Goal: Information Seeking & Learning: Understand process/instructions

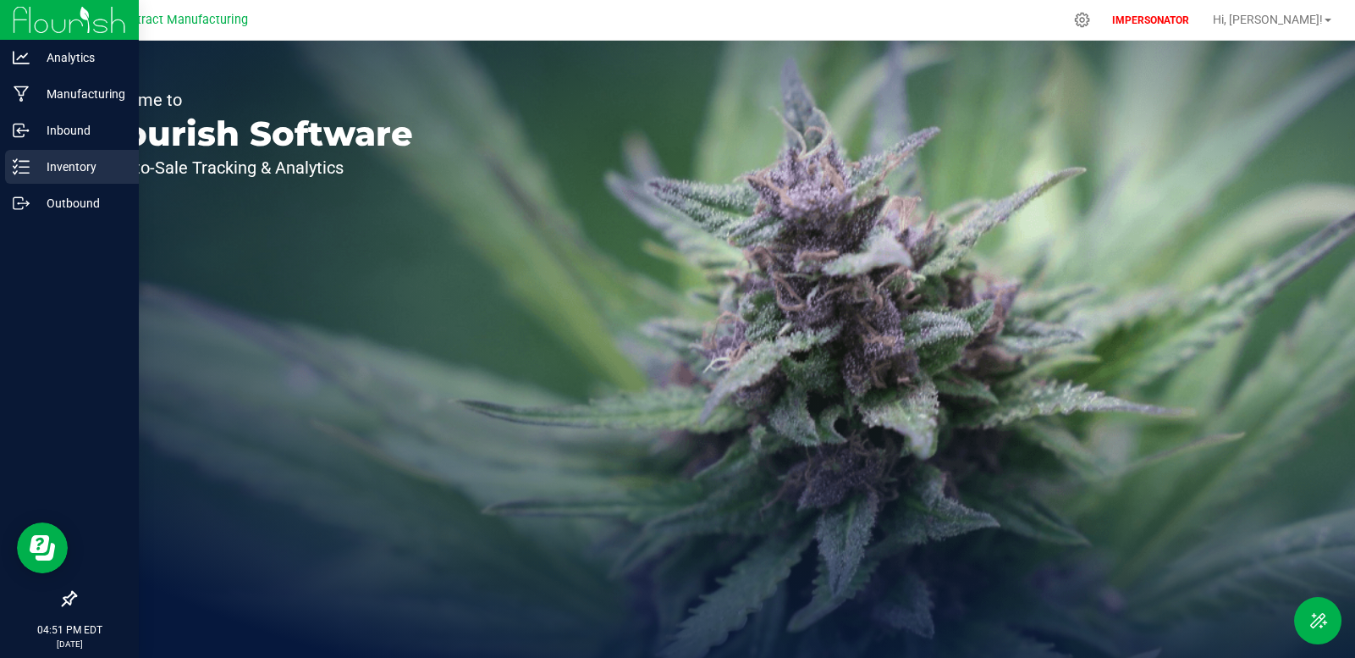
click at [22, 158] on icon at bounding box center [21, 166] width 17 height 17
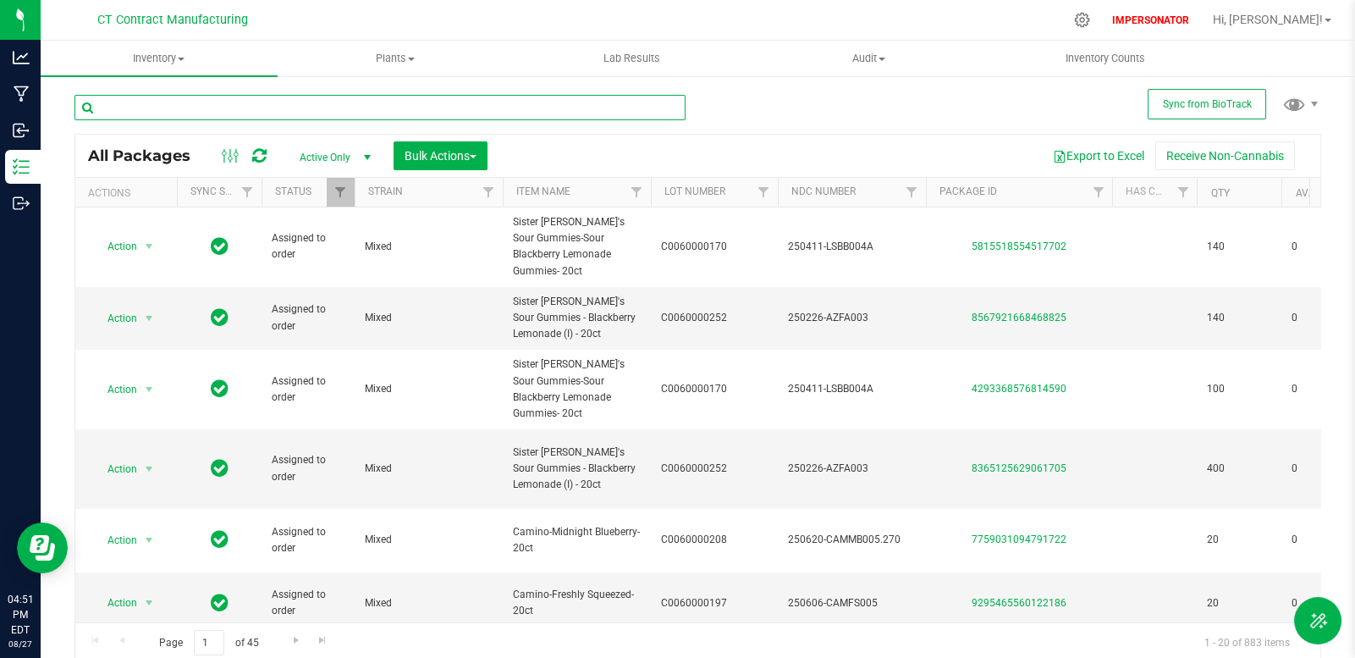
click at [287, 111] on input "text" at bounding box center [379, 107] width 611 height 25
paste input "8365125629061705"
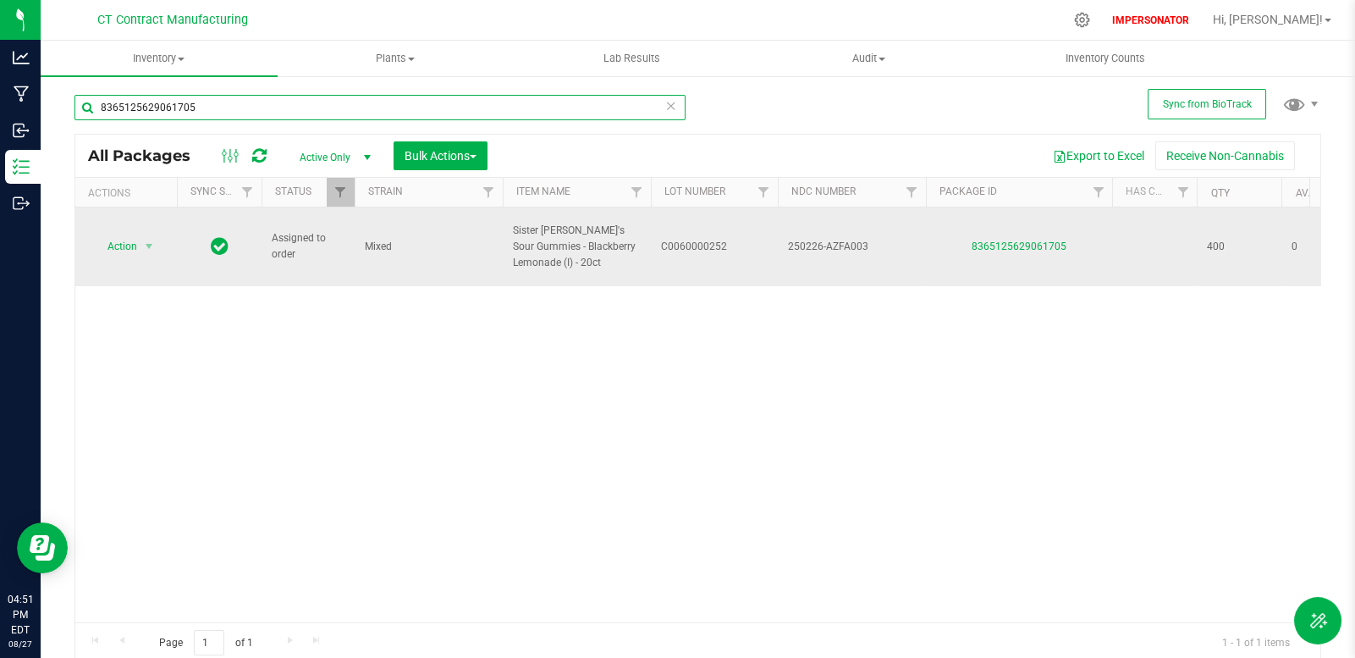
type input "8365125629061705"
drag, startPoint x: 1077, startPoint y: 236, endPoint x: 958, endPoint y: 238, distance: 118.5
click at [958, 239] on div "8365125629061705" at bounding box center [1019, 247] width 191 height 16
copy link "8365125629061705"
drag, startPoint x: 556, startPoint y: 259, endPoint x: 601, endPoint y: 253, distance: 45.3
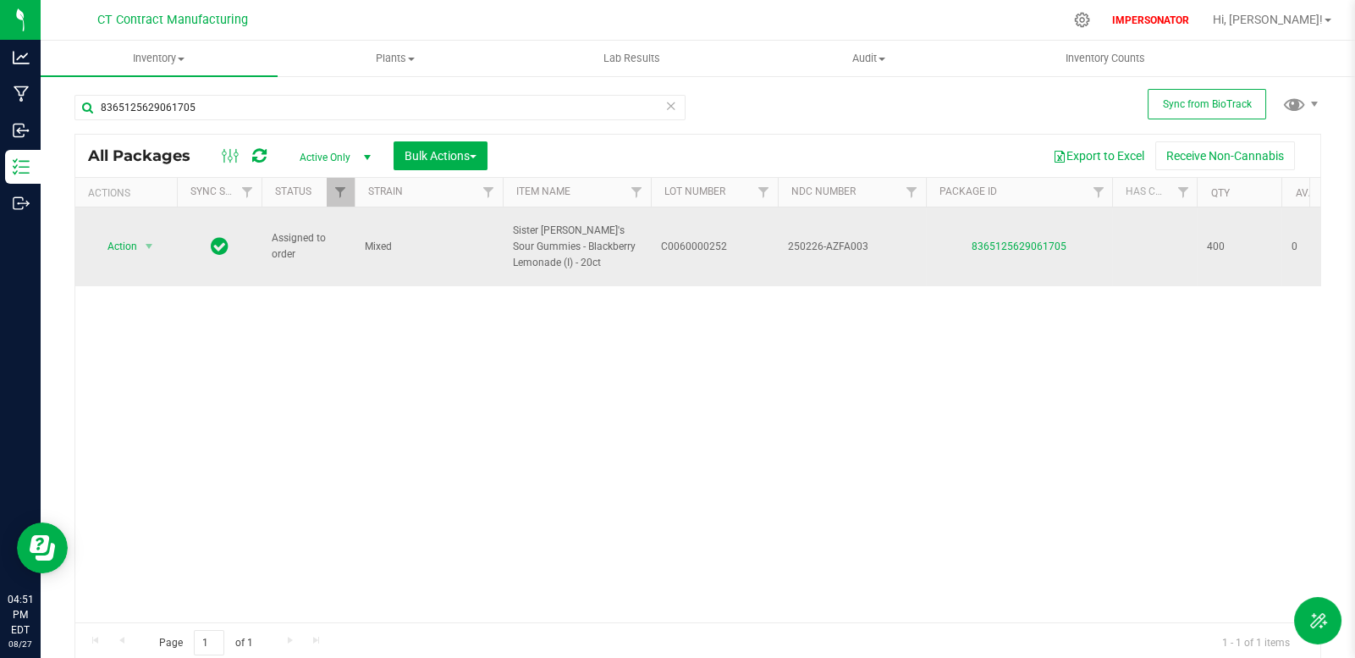
click at [601, 253] on span "Sister Adrian's Sour Gummies - Blackberry Lemonade (I) - 20ct" at bounding box center [577, 247] width 128 height 49
drag, startPoint x: 515, startPoint y: 223, endPoint x: 615, endPoint y: 257, distance: 106.5
click at [615, 257] on span "Sister Adrian's Sour Gummies - Blackberry Lemonade (I) - 20ct" at bounding box center [577, 247] width 128 height 49
copy span "Sister Adrian's Sour Gummies - Blackberry Lemonade (I) - 20ct"
click at [150, 240] on span "select" at bounding box center [149, 247] width 14 height 14
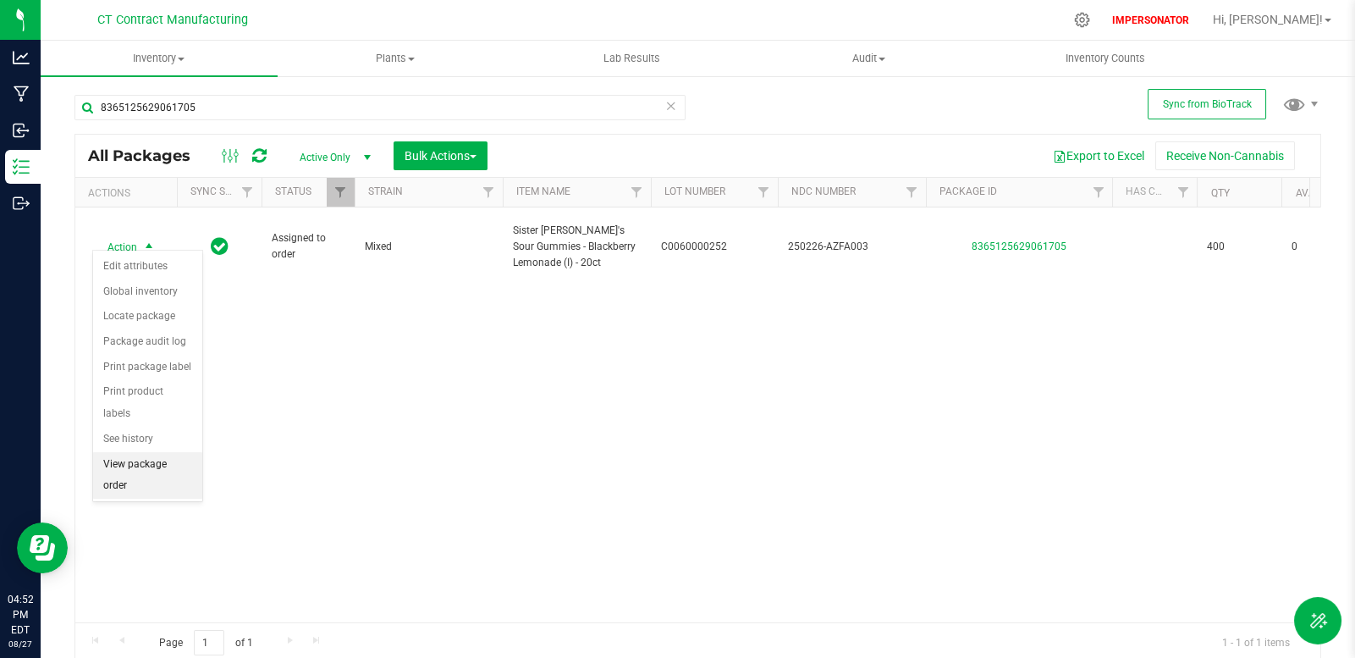
click at [175, 452] on li "View package order" at bounding box center [147, 475] width 109 height 47
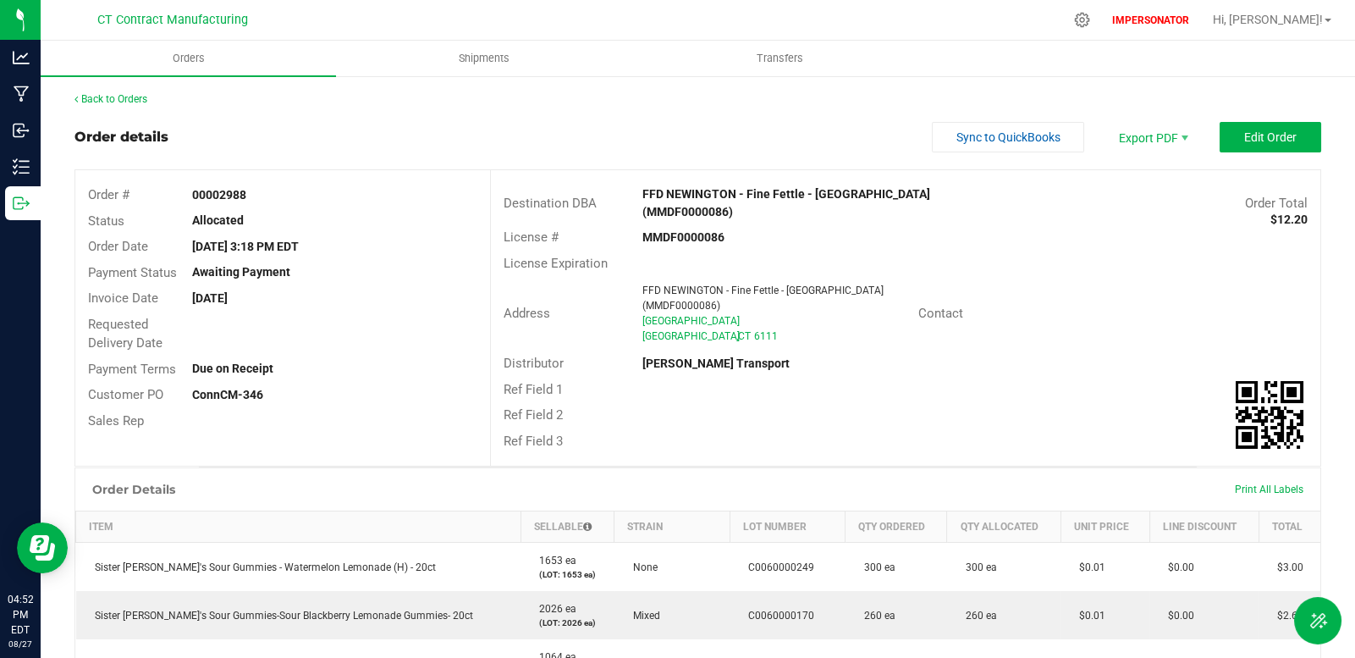
drag, startPoint x: 87, startPoint y: 192, endPoint x: 269, endPoint y: 215, distance: 183.4
click at [269, 215] on div "Order # 00002988 Status Allocated Order Date Aug 25, 2025 3:18 PM EDT Payment S…" at bounding box center [282, 307] width 415 height 275
copy div "Order # 00002988 Status Allocated"
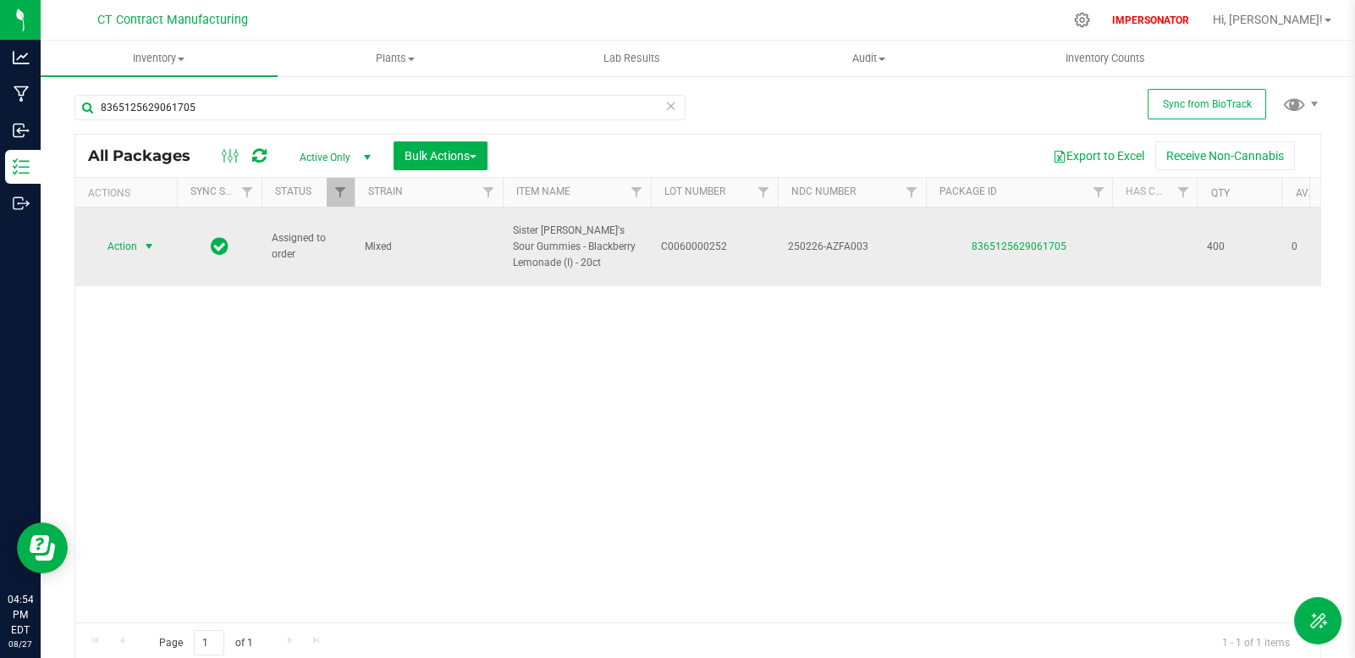
click at [147, 240] on span "select" at bounding box center [149, 247] width 14 height 14
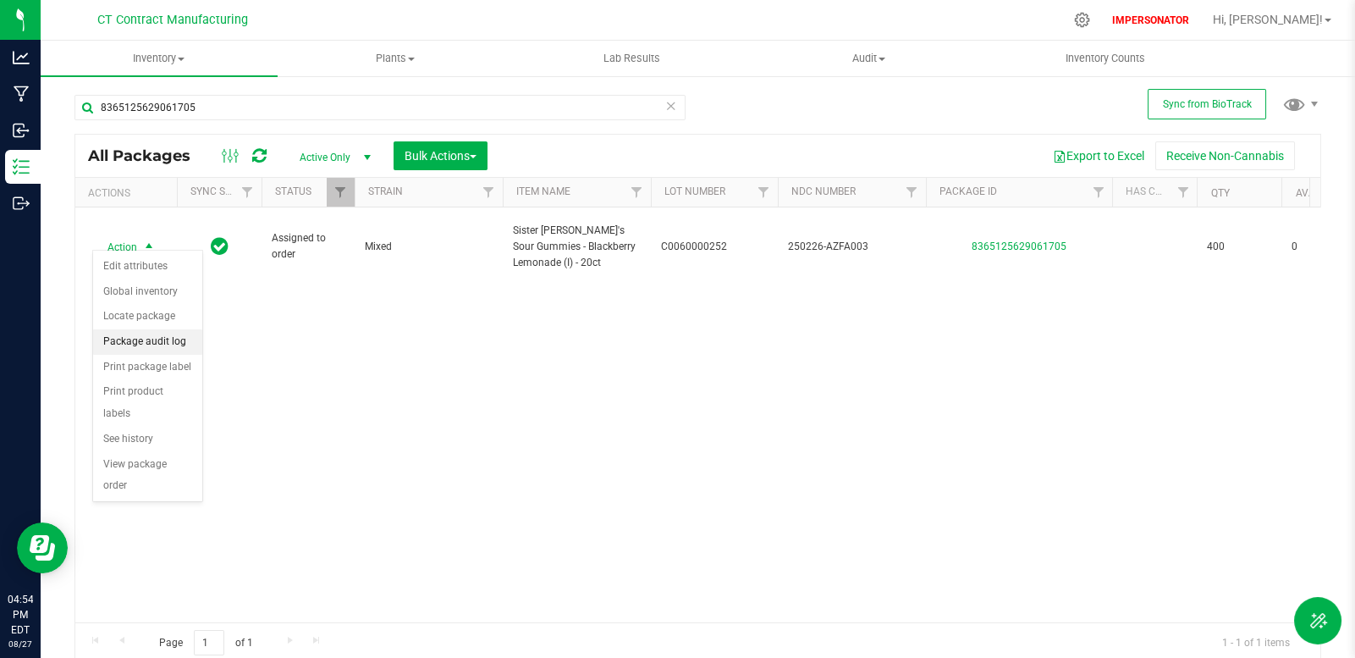
click at [176, 329] on li "Package audit log" at bounding box center [147, 341] width 109 height 25
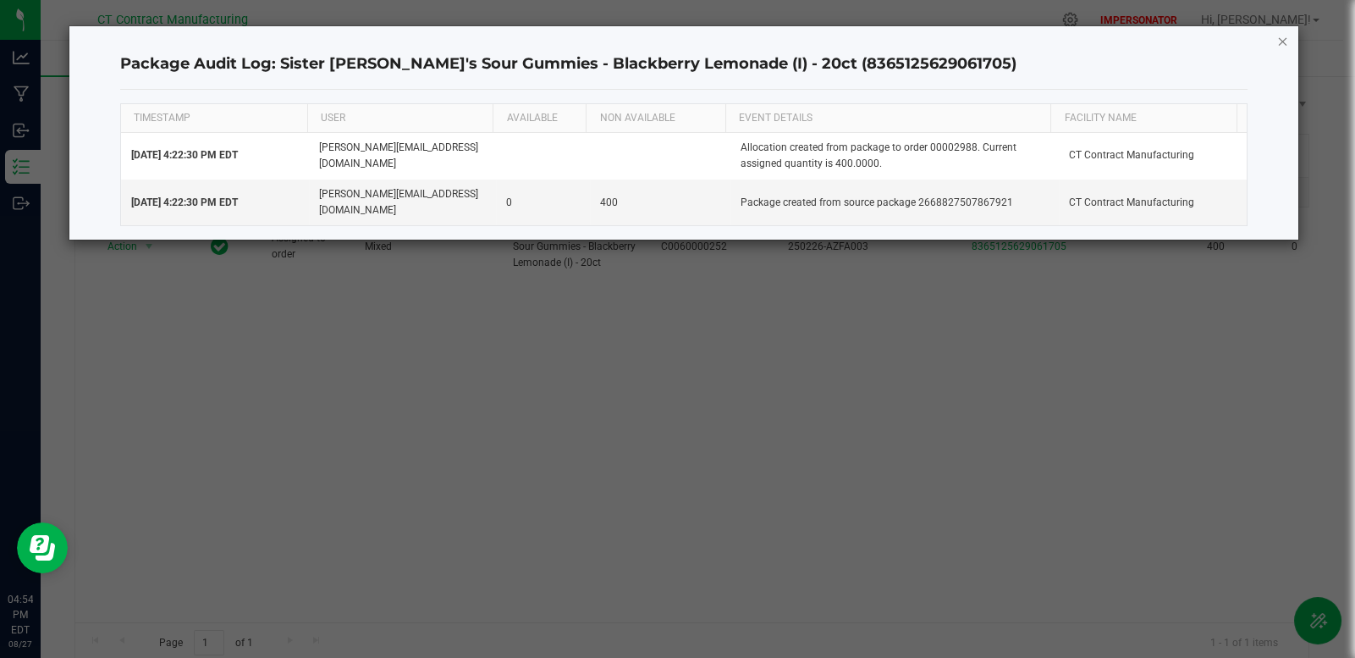
click at [1278, 39] on icon "button" at bounding box center [1283, 40] width 12 height 20
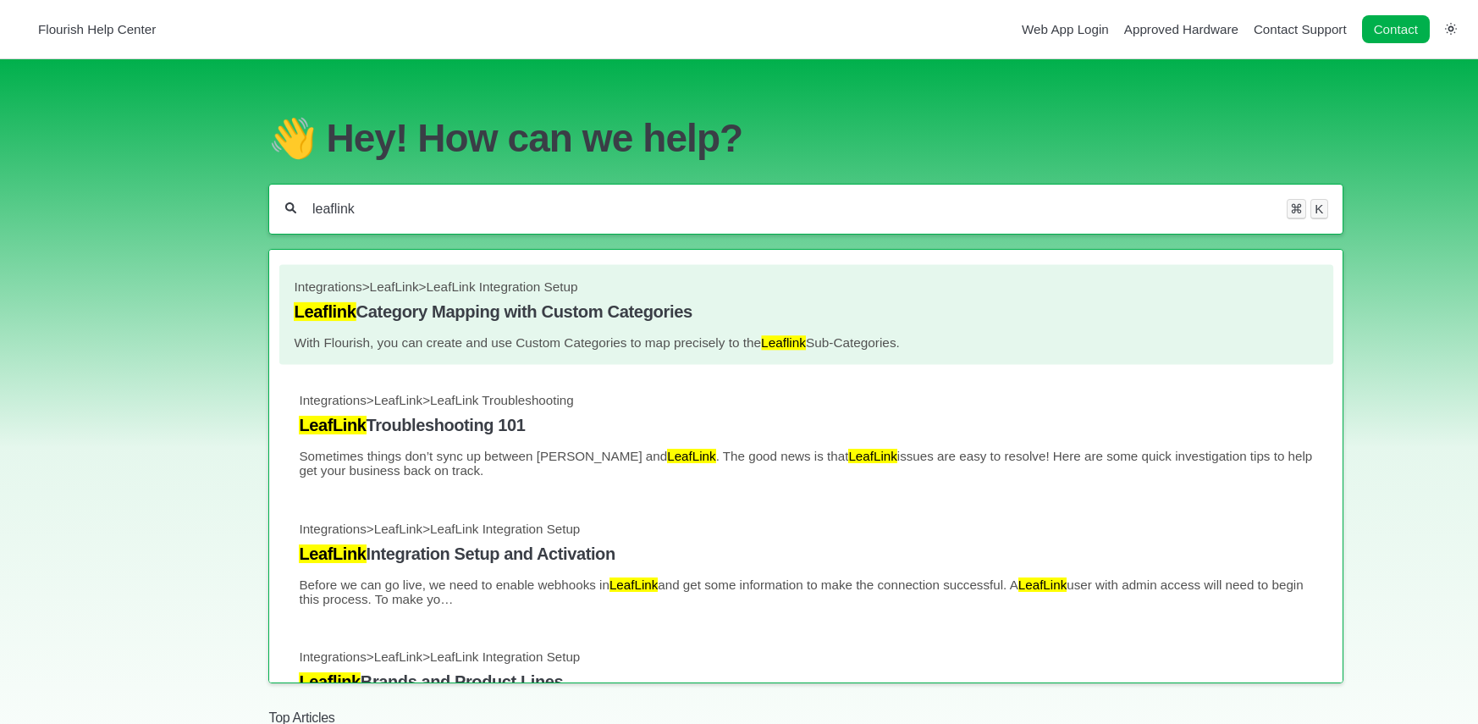
type input "leaflink"
click at [483, 292] on span "LeafLink Integration Setup" at bounding box center [502, 286] width 152 height 14
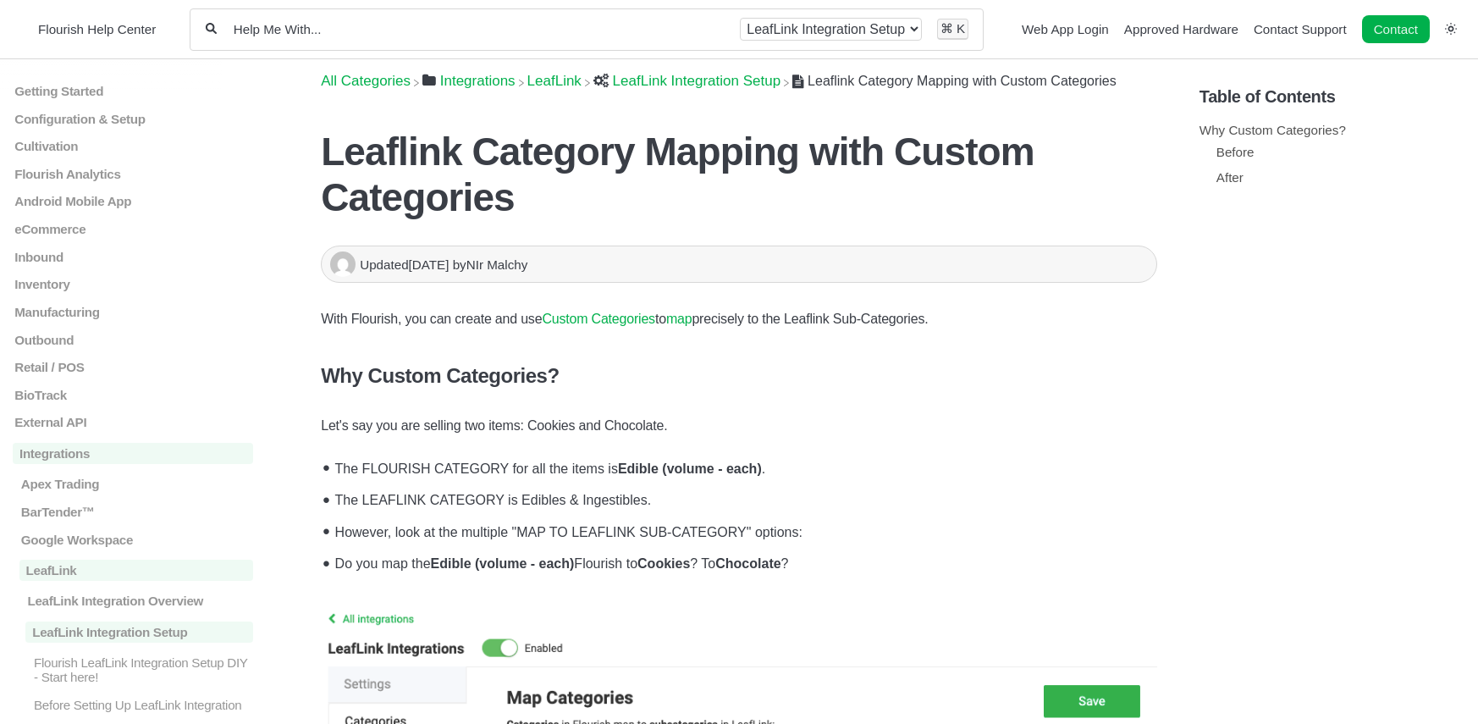
click at [565, 80] on span "​LeafLink" at bounding box center [554, 81] width 54 height 17
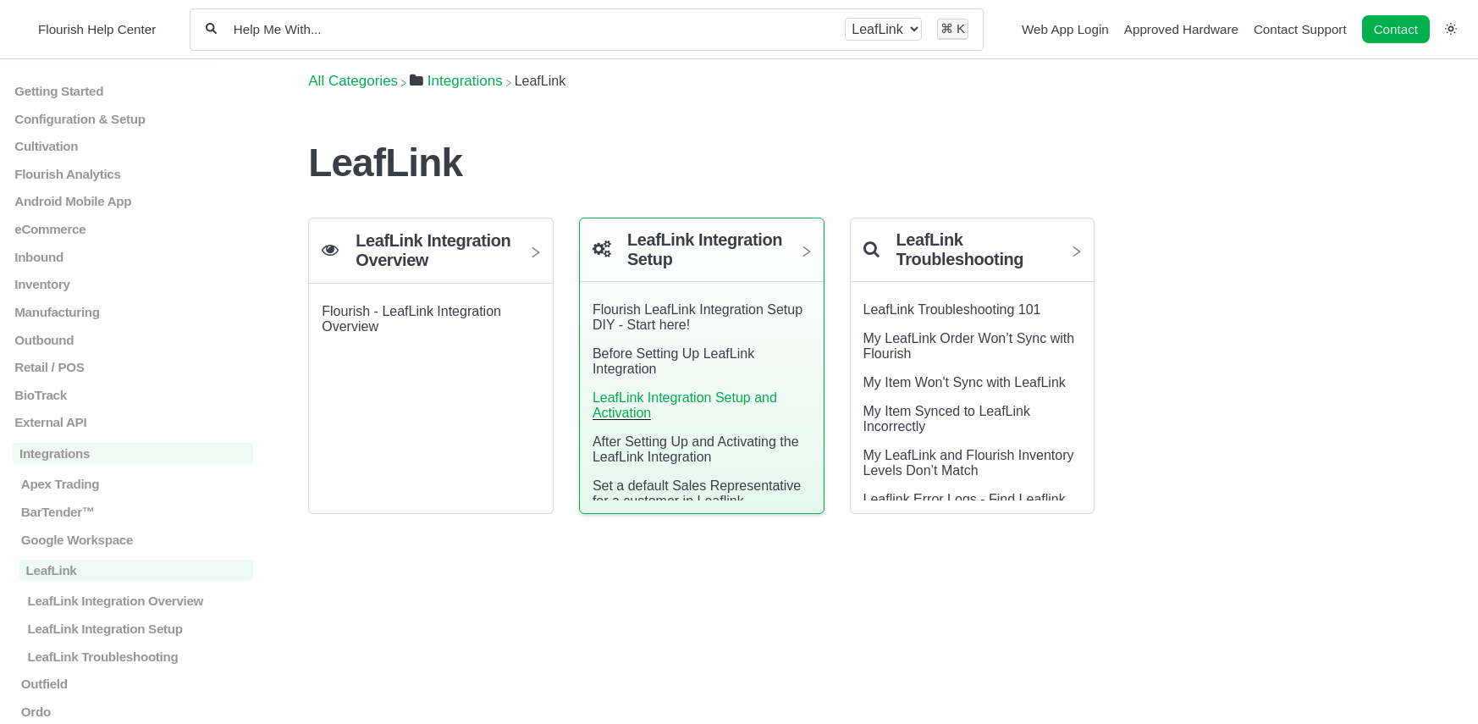
click at [698, 399] on link "LeafLink Integration Setup and Activation" at bounding box center [685, 405] width 185 height 30
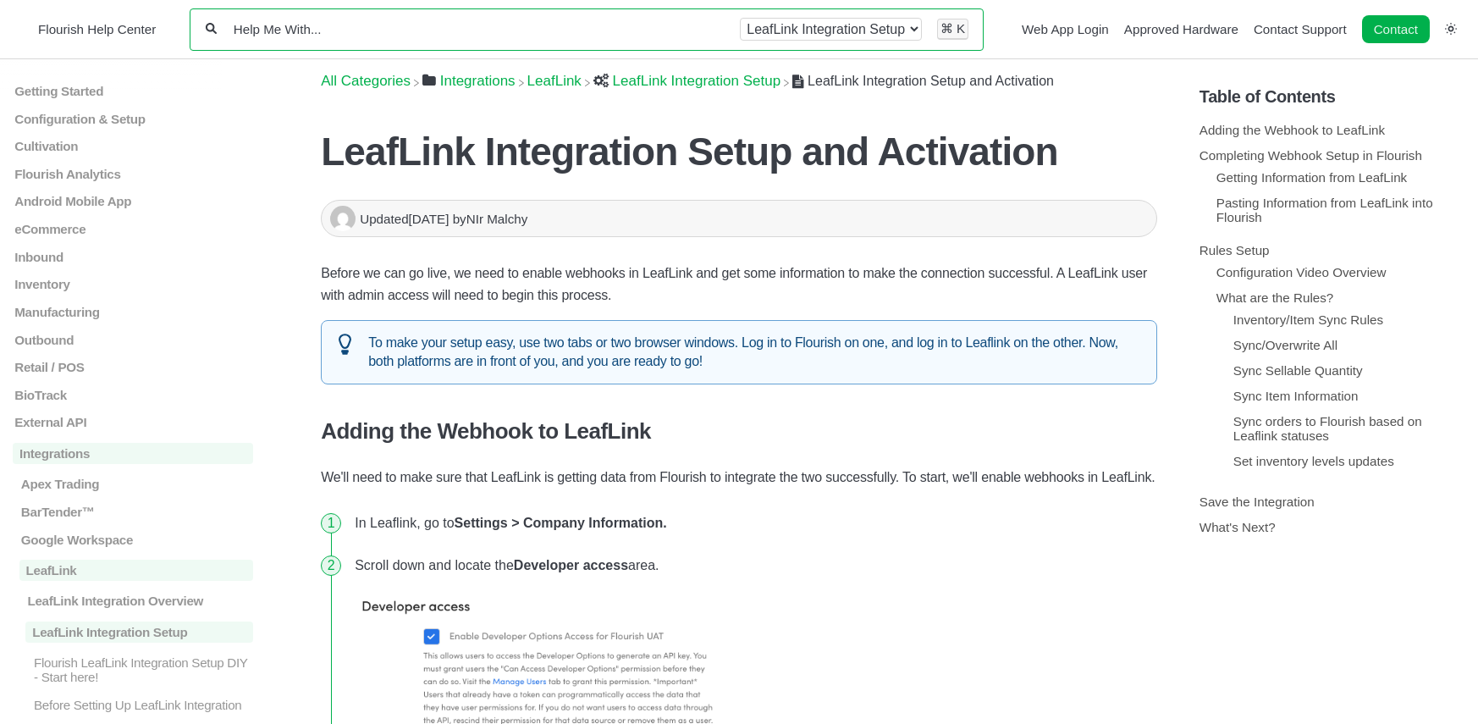
click at [416, 24] on input "Help Me With..." at bounding box center [479, 29] width 494 height 16
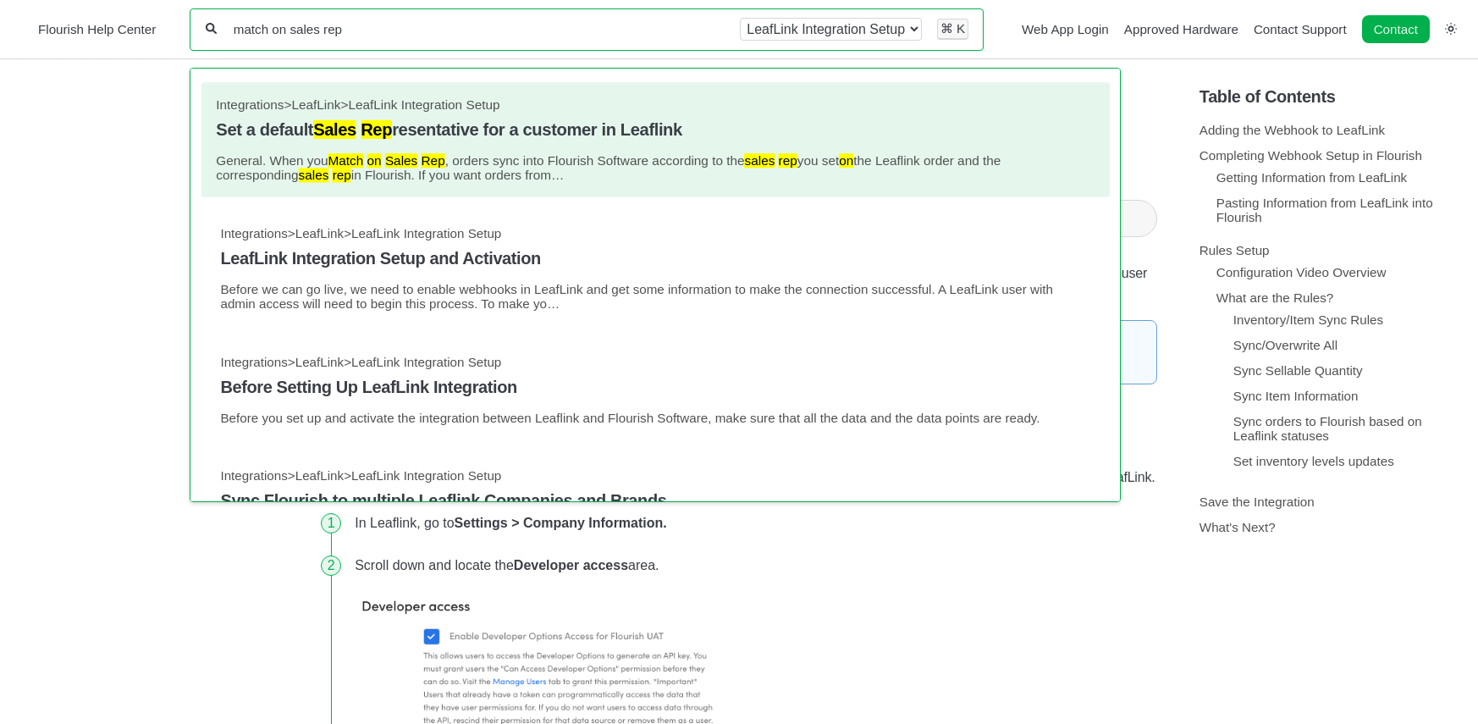
type input "match on sales rep"
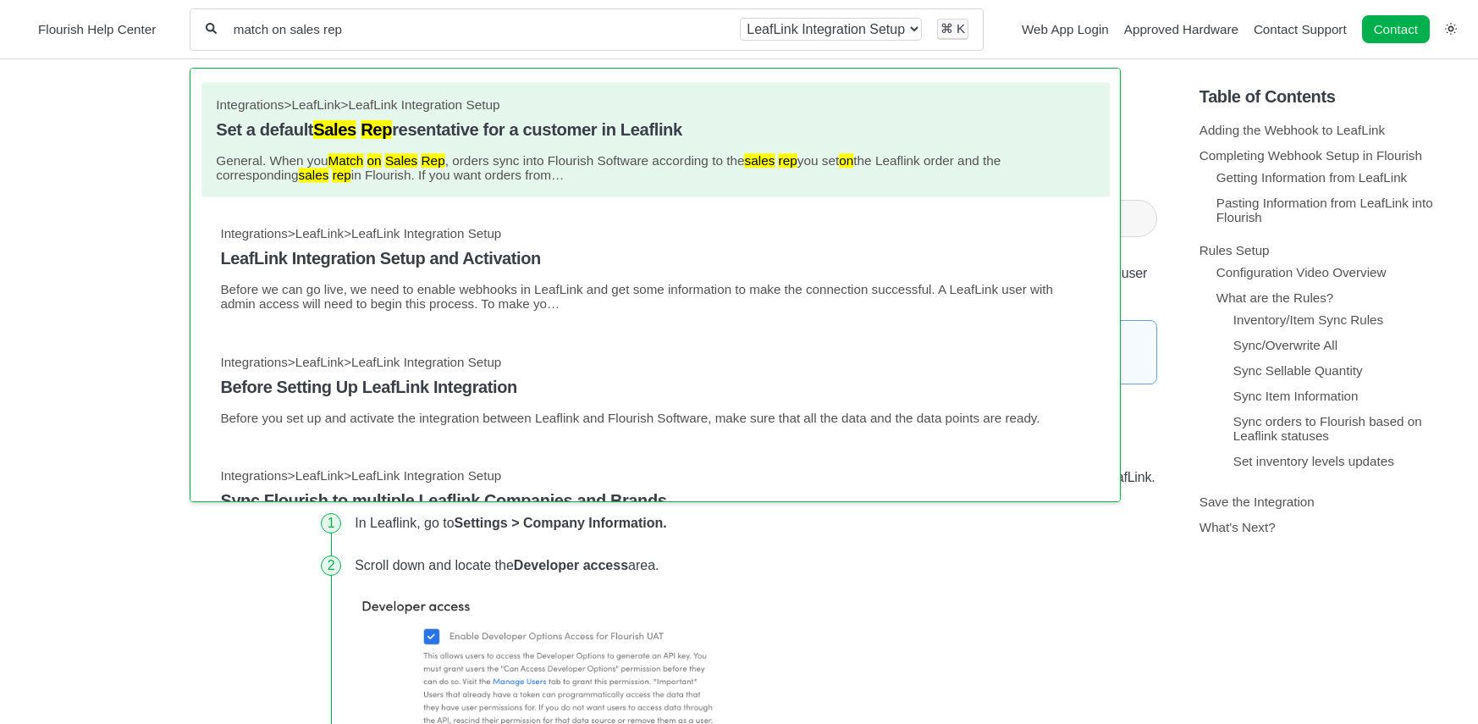
click at [630, 143] on link "Integrations > LeafLink > LeafLink Integration Setup Set a default Sales Rep re…" at bounding box center [655, 139] width 879 height 85
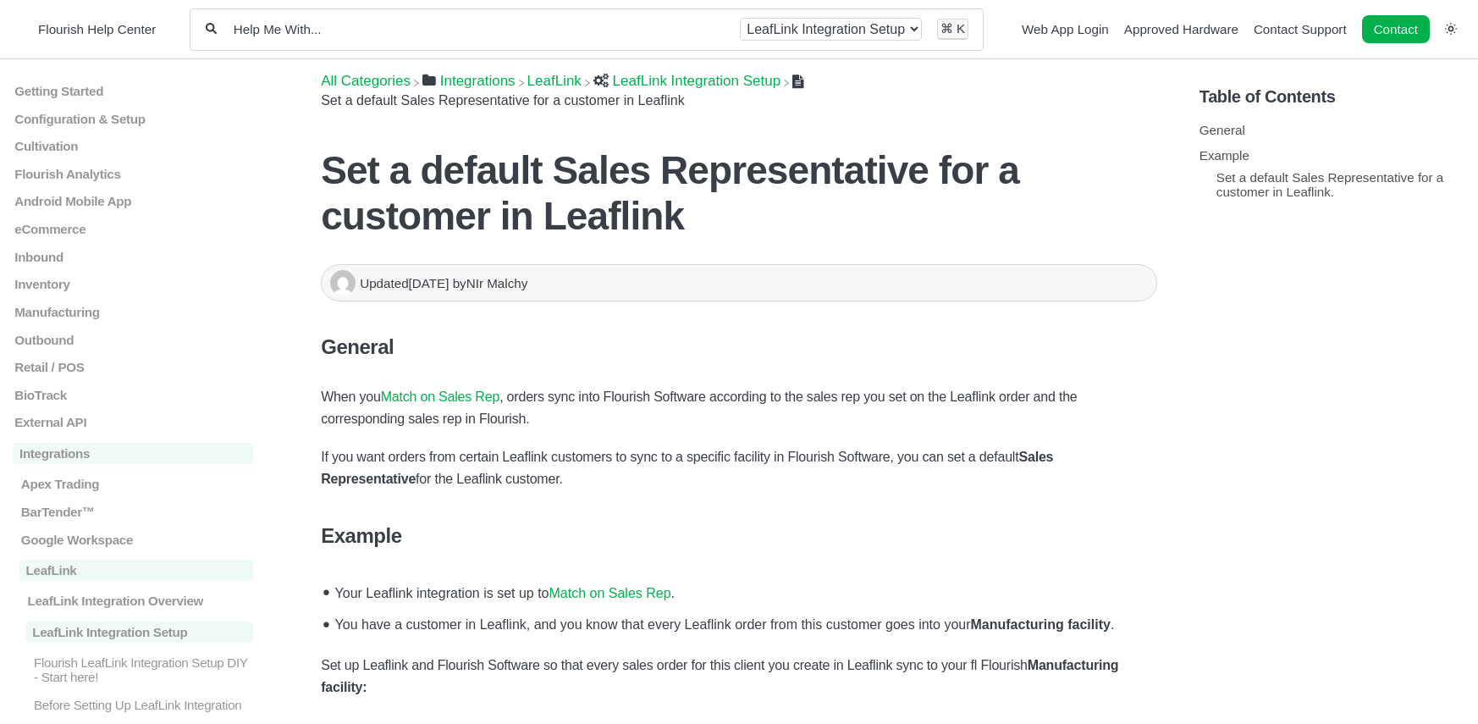
click at [477, 400] on link "Match on Sales Rep" at bounding box center [440, 396] width 119 height 14
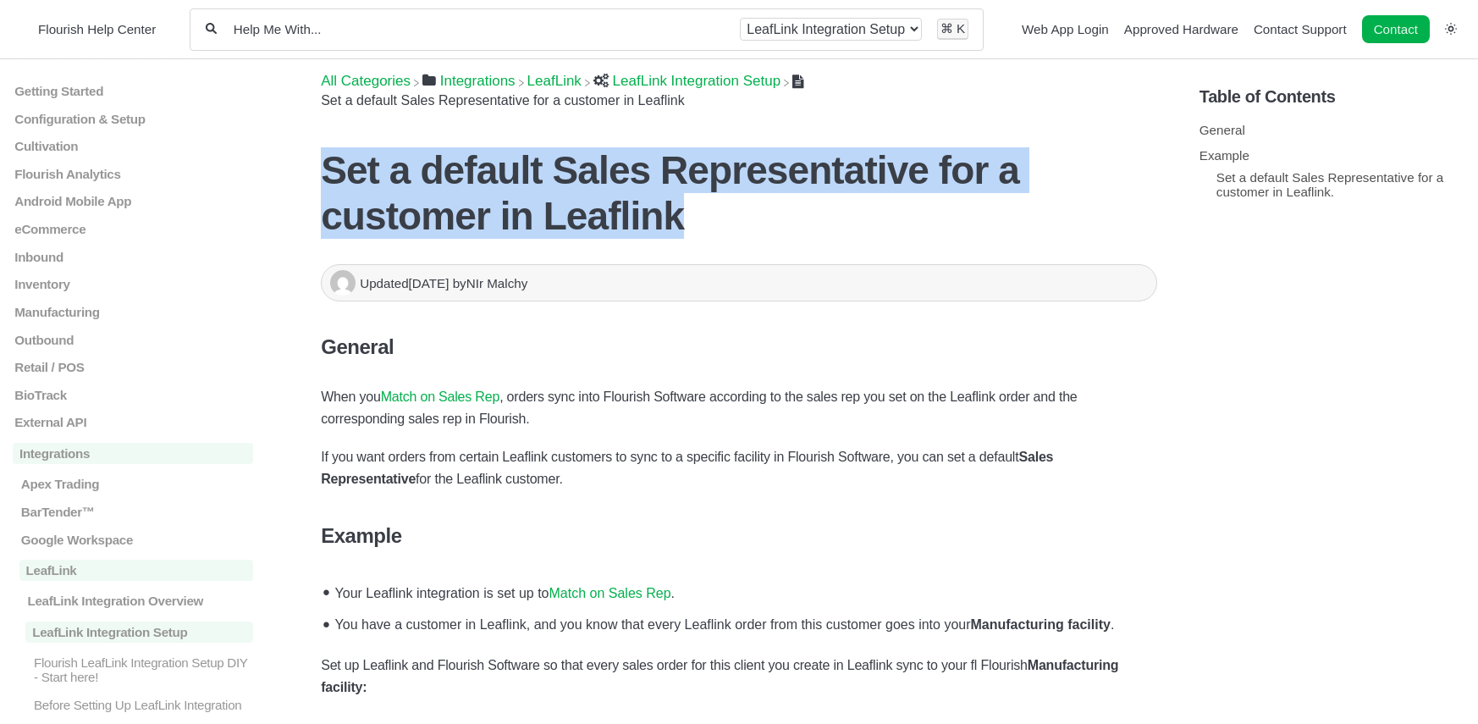
drag, startPoint x: 325, startPoint y: 163, endPoint x: 598, endPoint y: 217, distance: 277.9
click at [598, 217] on h1 "Set a default Sales Representative for a customer in Leaflink" at bounding box center [739, 192] width 836 height 91
copy h1 "Set a default Sales Representative for a customer in Leaflink"
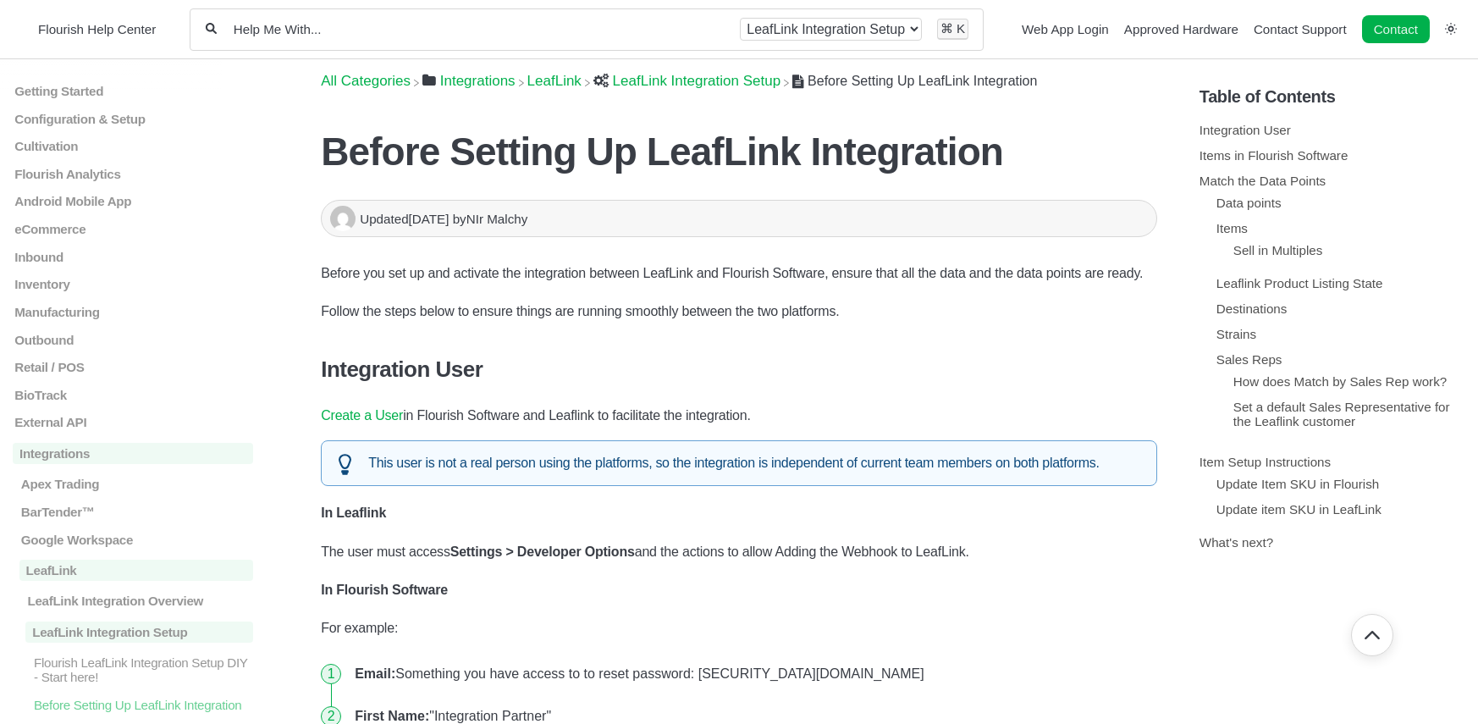
scroll to position [4773, 0]
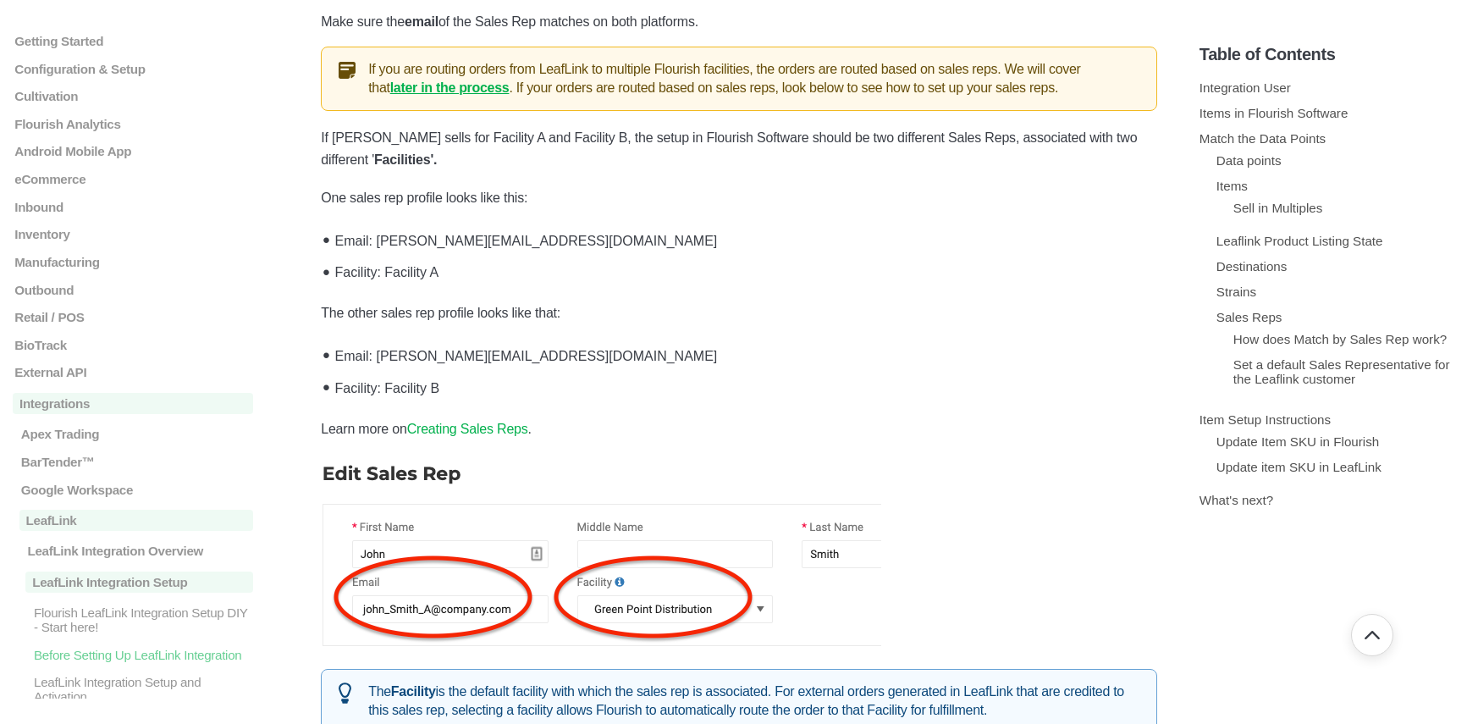
click at [422, 95] on link "later in the process" at bounding box center [449, 87] width 119 height 14
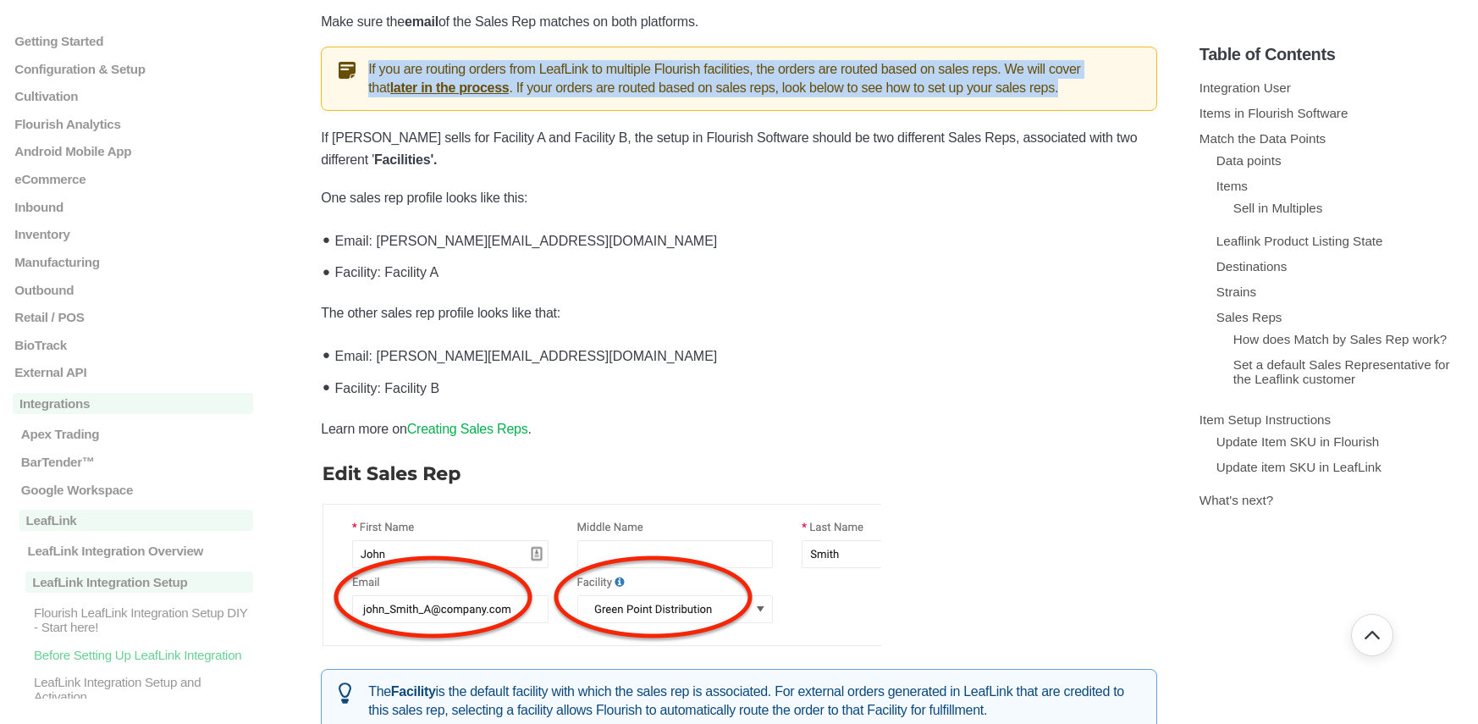
drag, startPoint x: 367, startPoint y: 107, endPoint x: 1064, endPoint y: 136, distance: 697.3
click at [1064, 111] on div "If you are routing orders from LeafLink to multiple Flourish facilities, the or…" at bounding box center [739, 79] width 836 height 64
copy div "If you are routing orders from LeafLink to multiple Flourish facilities, the or…"
click at [473, 95] on link "later in the process" at bounding box center [449, 87] width 119 height 14
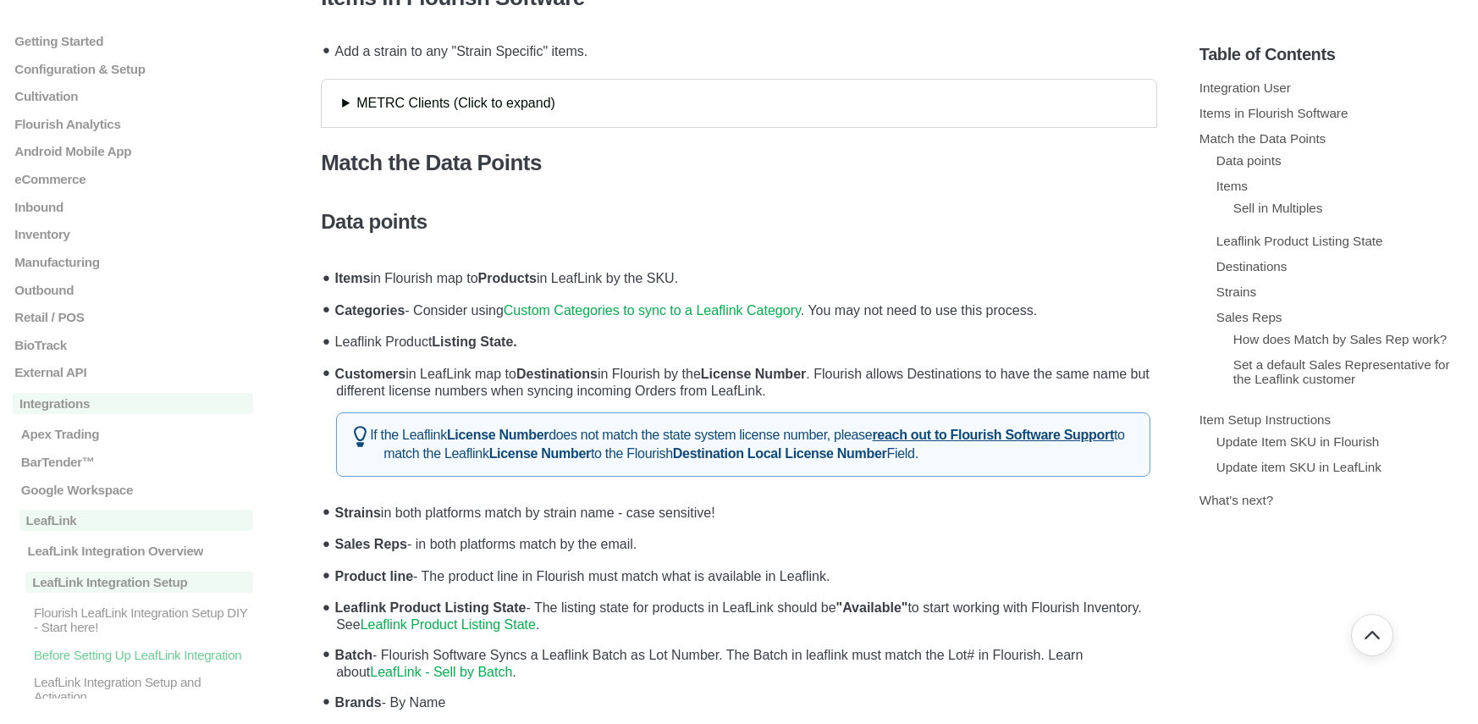
scroll to position [511, 0]
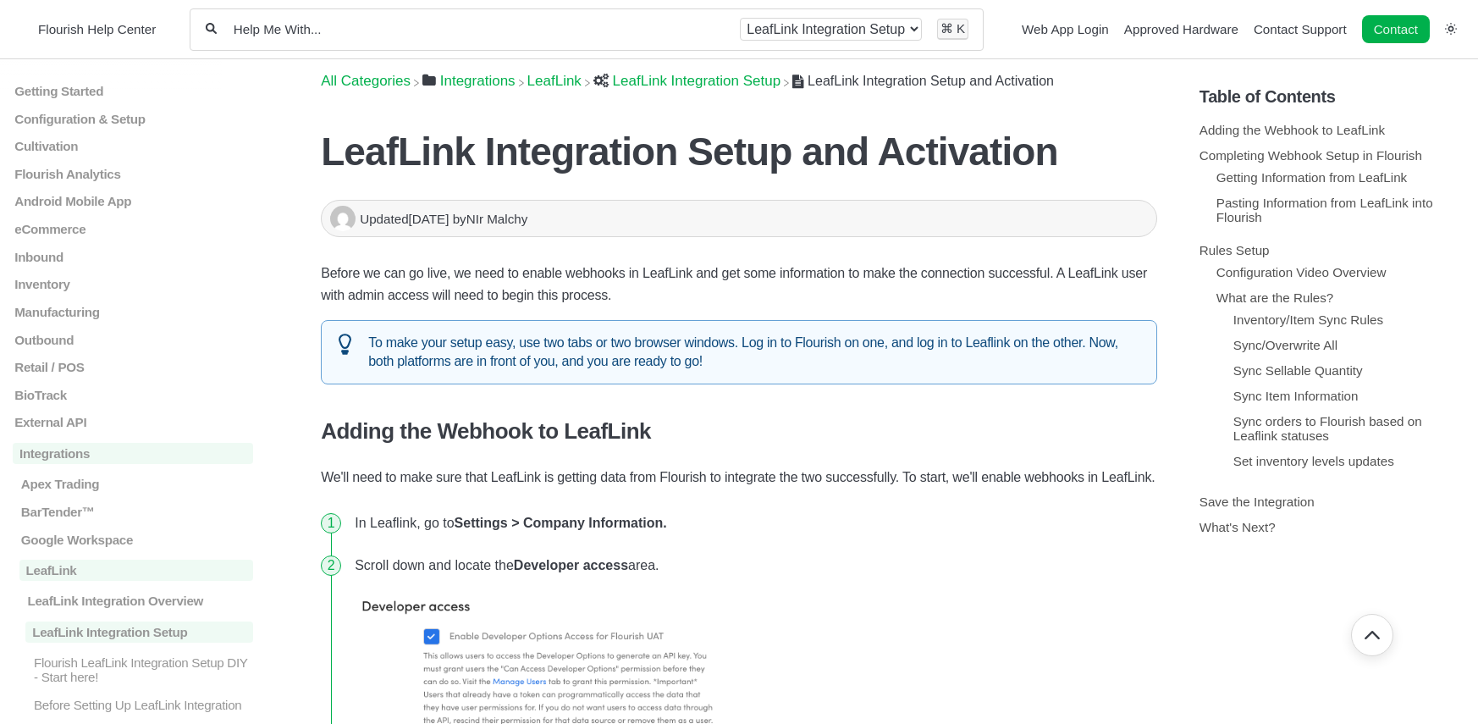
scroll to position [3551, 0]
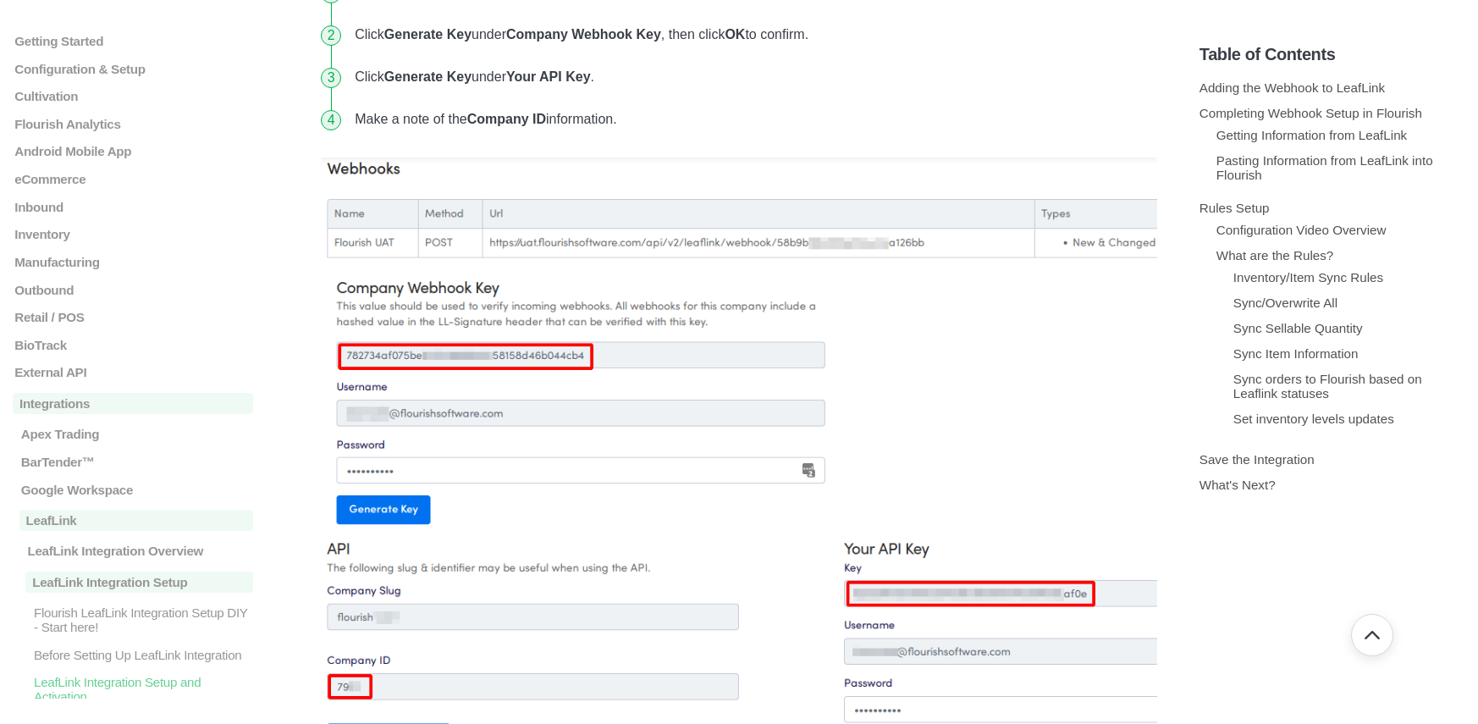
scroll to position [2617, 0]
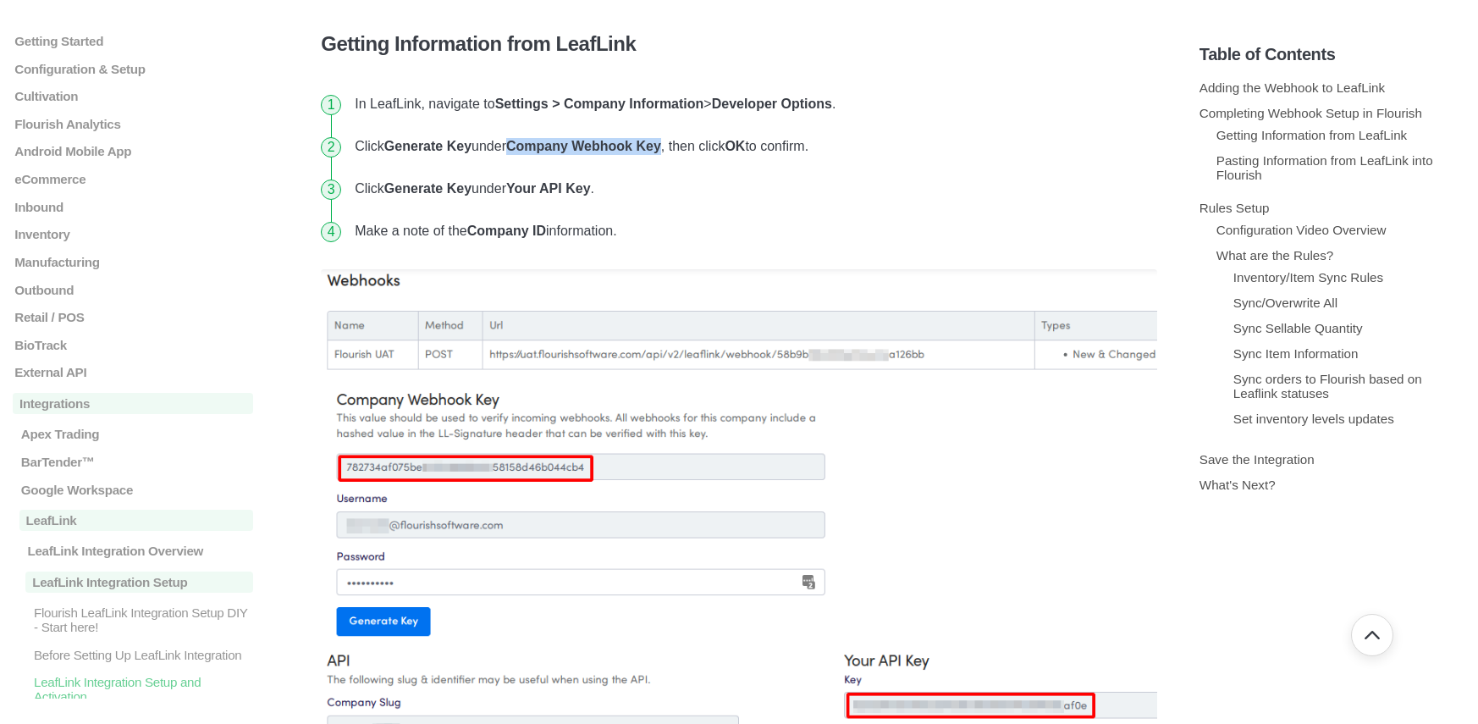
drag, startPoint x: 674, startPoint y: 167, endPoint x: 522, endPoint y: 160, distance: 151.7
click at [522, 160] on li "Click Generate Key under Company Webhook Key , then click OK to confirm." at bounding box center [752, 146] width 809 height 42
copy strong "Company Webhook Key"
